Goal: Check status: Check status

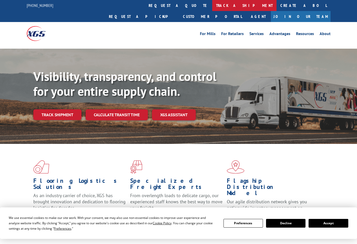
click at [212, 5] on link "track a shipment" at bounding box center [244, 5] width 64 height 11
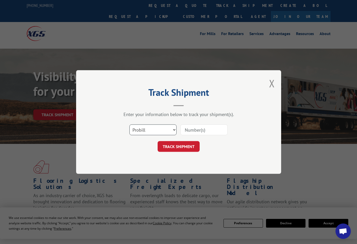
click at [165, 132] on select "Select category... Probill BOL PO" at bounding box center [152, 130] width 47 height 11
select select "bol"
click at [129, 125] on select "Select category... Probill BOL PO" at bounding box center [152, 130] width 47 height 11
click at [190, 131] on input at bounding box center [203, 130] width 47 height 11
paste input "2866963"
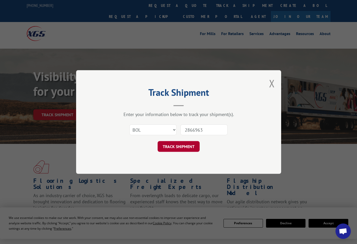
type input "2866963"
click at [173, 148] on button "TRACK SHIPMENT" at bounding box center [179, 146] width 42 height 11
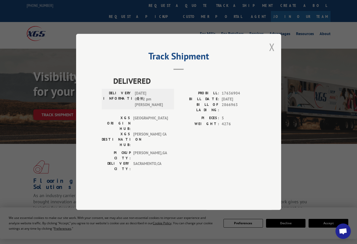
click at [273, 54] on button "Close modal" at bounding box center [272, 47] width 6 height 14
